Goal: Find specific page/section: Find specific page/section

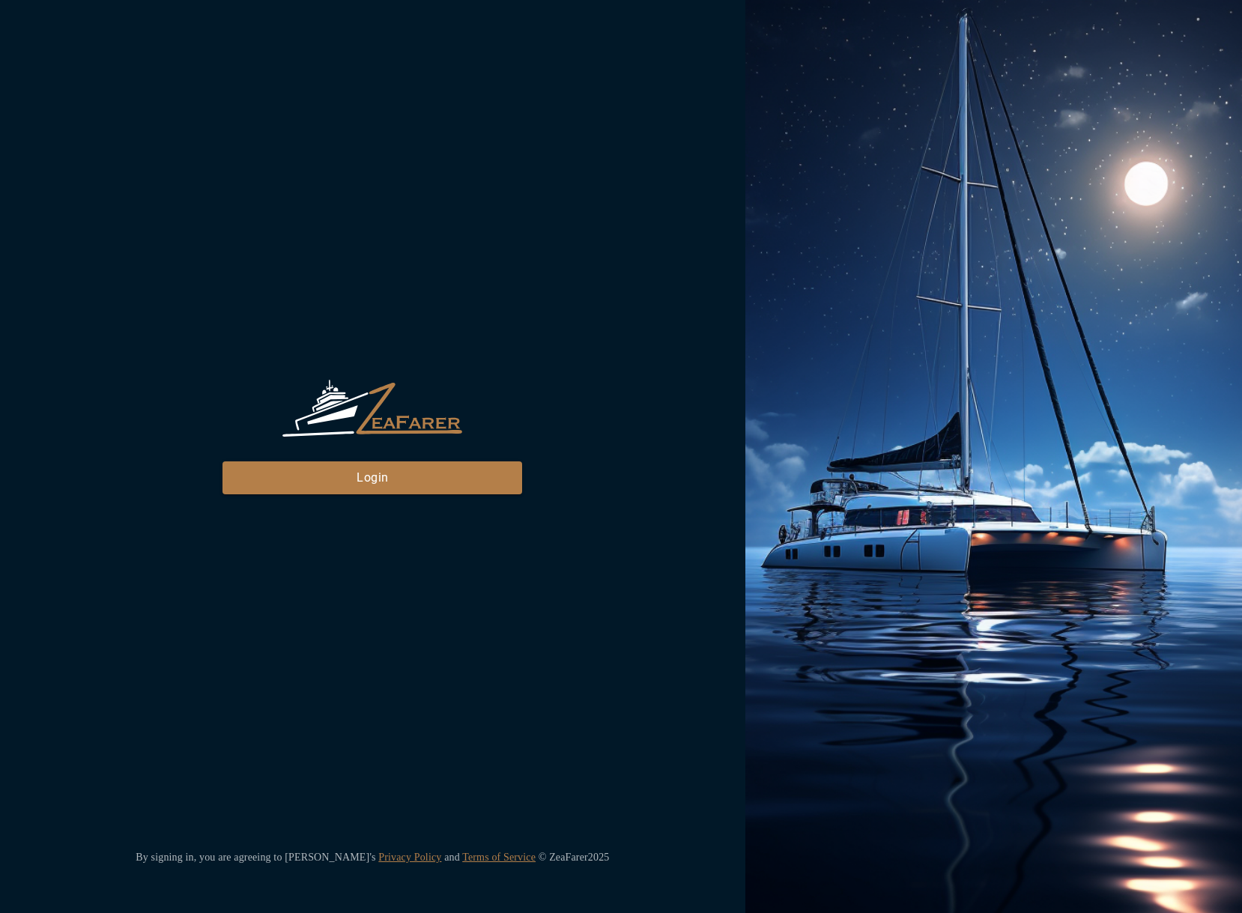
click at [393, 453] on div "ZeaFarer Login" at bounding box center [372, 437] width 300 height 114
click at [394, 484] on button "Login" at bounding box center [372, 477] width 300 height 33
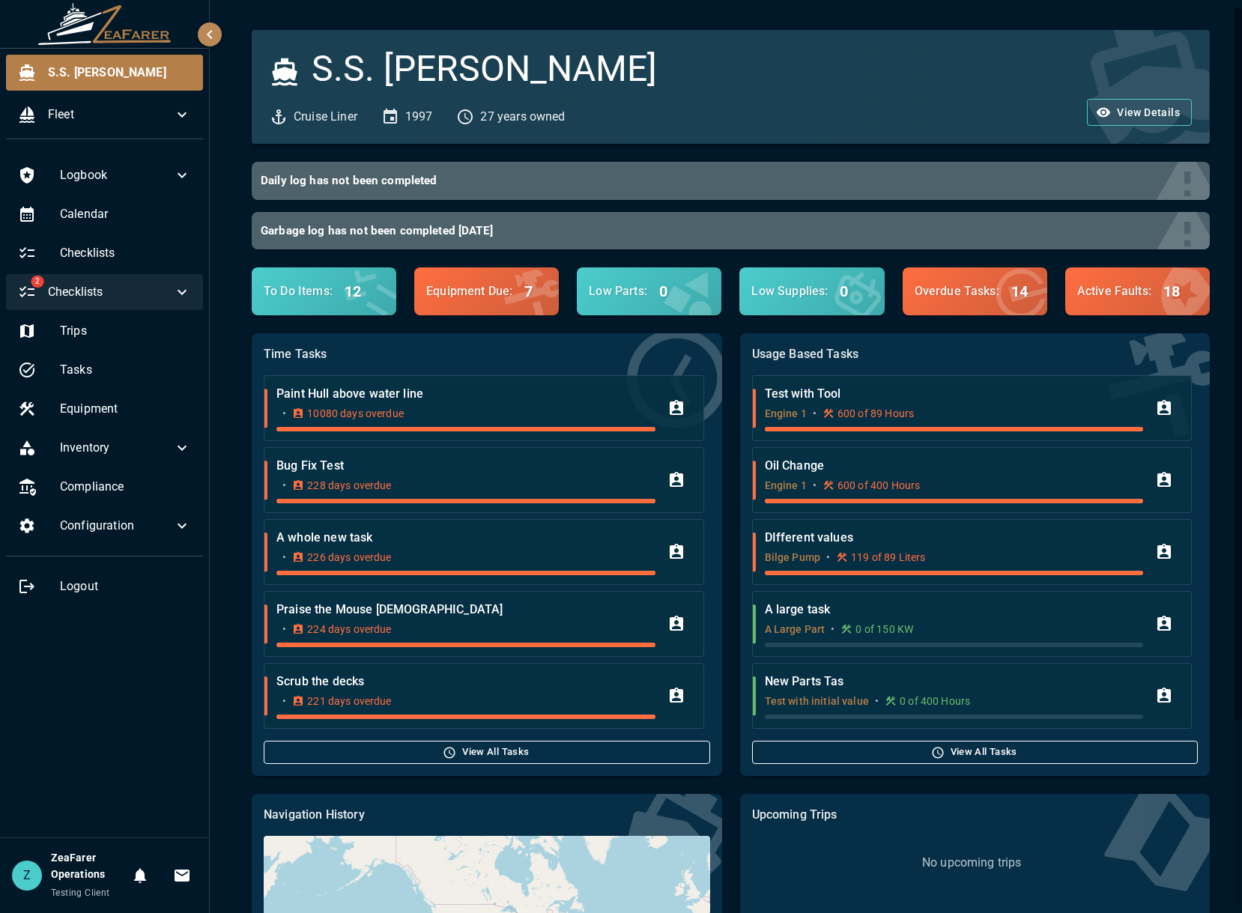
click at [125, 298] on span "Checklists" at bounding box center [110, 292] width 125 height 18
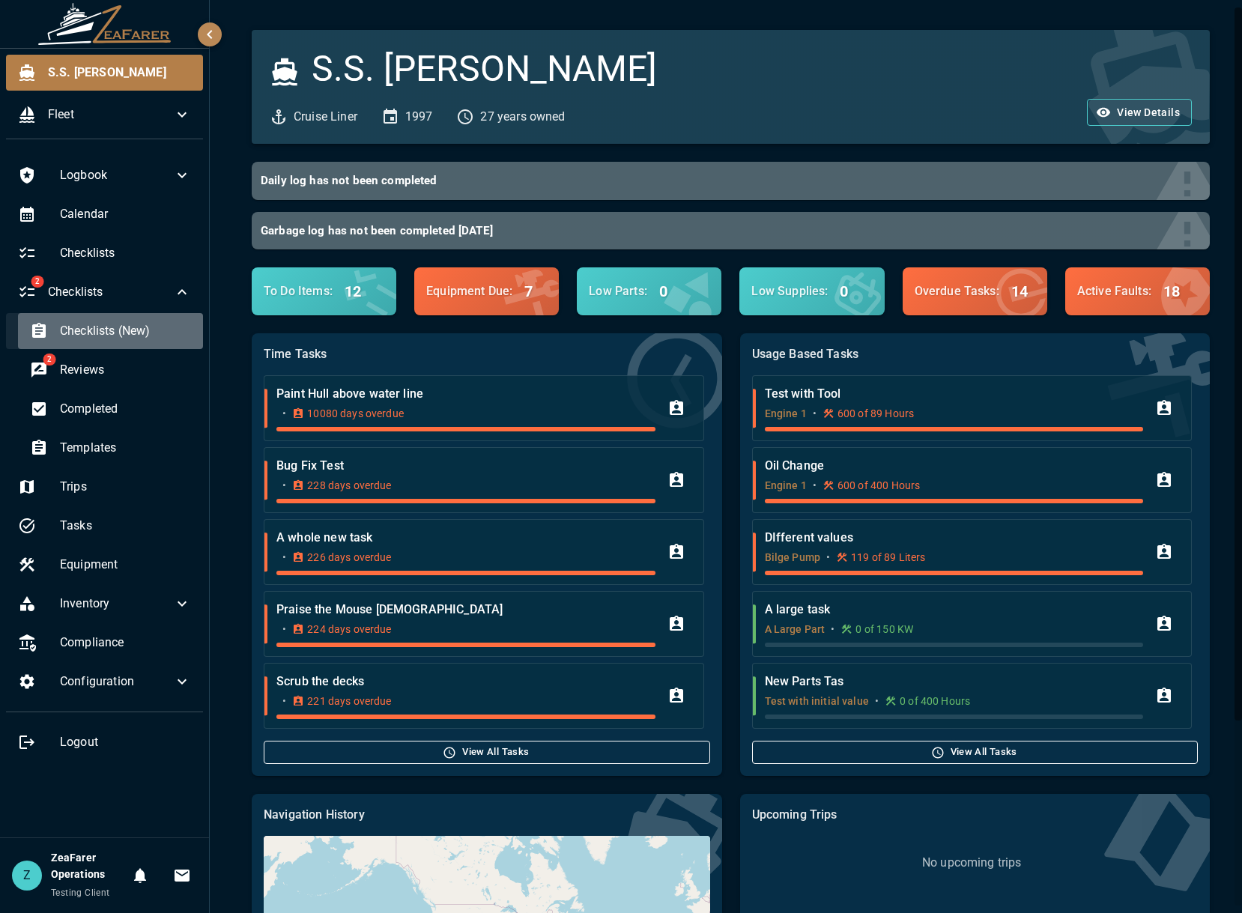
click at [148, 324] on span "Checklists (New)" at bounding box center [125, 331] width 131 height 18
